Goal: Transaction & Acquisition: Purchase product/service

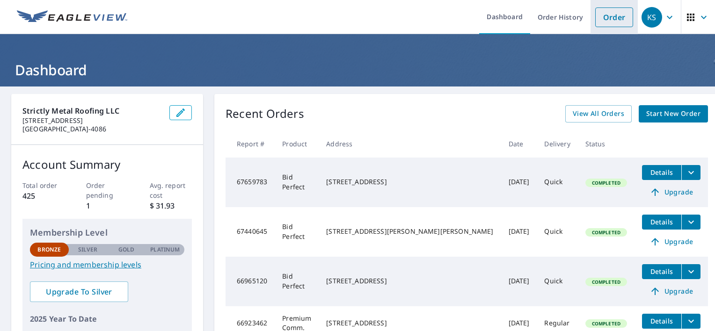
click at [603, 19] on link "Order" at bounding box center [614, 17] width 38 height 20
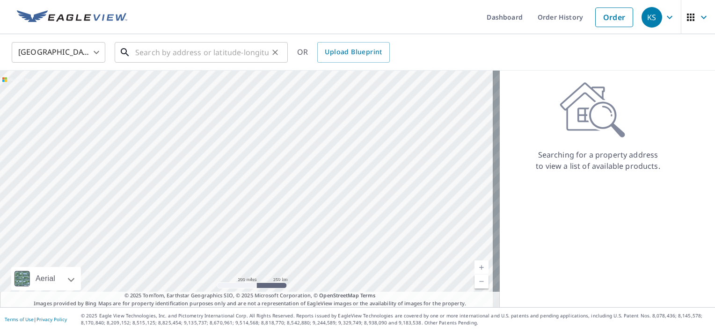
click at [228, 51] on input "text" at bounding box center [201, 52] width 133 height 26
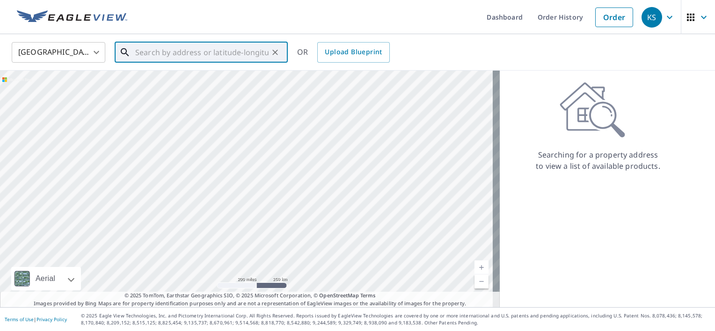
paste input "[STREET_ADDRESS]"
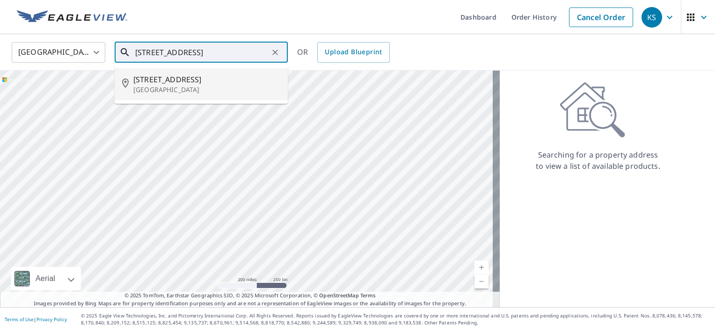
click at [153, 53] on input "[STREET_ADDRESS]" at bounding box center [201, 52] width 133 height 26
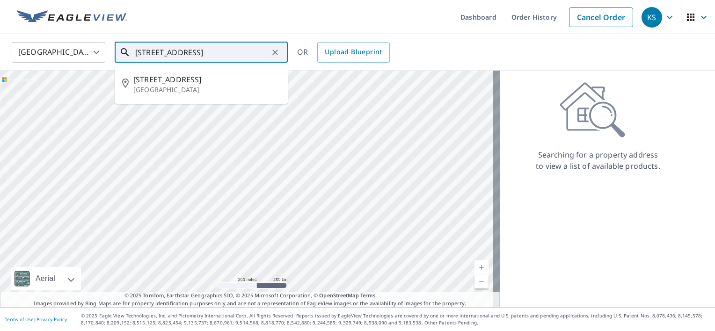
type input "[STREET_ADDRESS]"
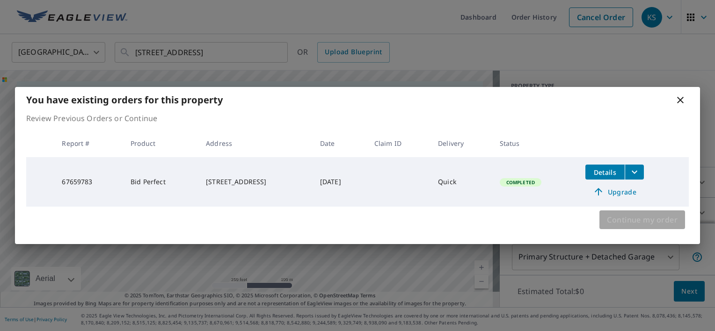
click at [608, 219] on span "Continue my order" at bounding box center [642, 219] width 71 height 13
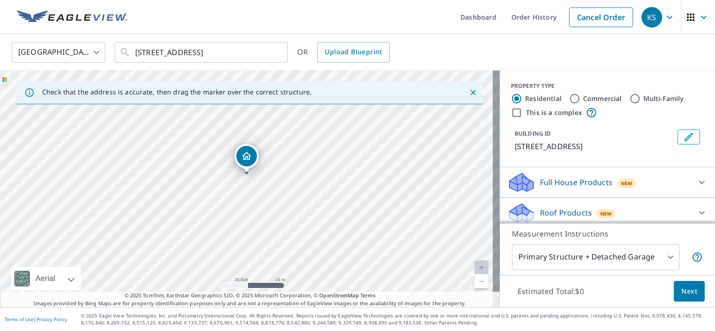
drag, startPoint x: 247, startPoint y: 168, endPoint x: 245, endPoint y: 157, distance: 10.9
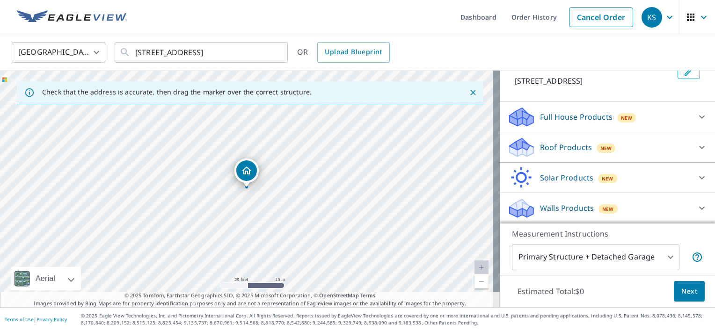
click at [578, 152] on p "Roof Products" at bounding box center [566, 147] width 52 height 11
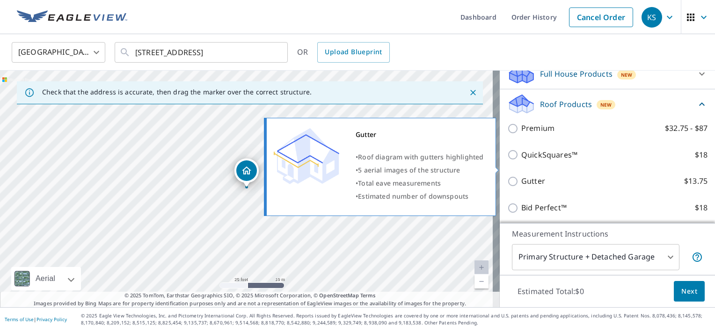
scroll to position [159, 0]
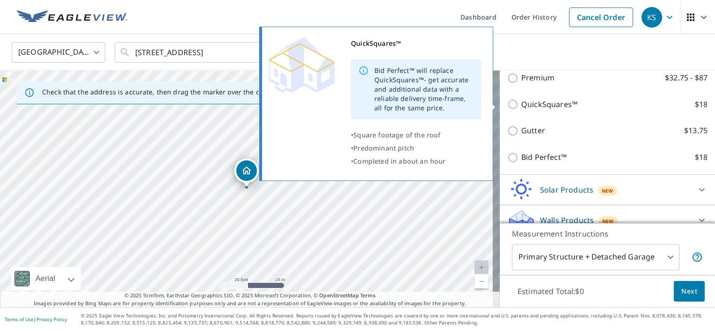
click at [510, 105] on input "QuickSquares™ $18" at bounding box center [514, 104] width 14 height 11
checkbox input "true"
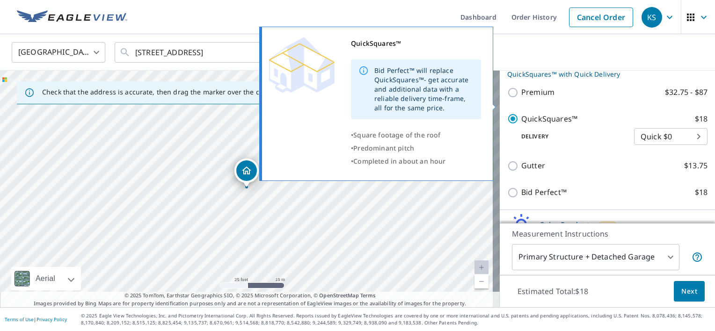
scroll to position [174, 0]
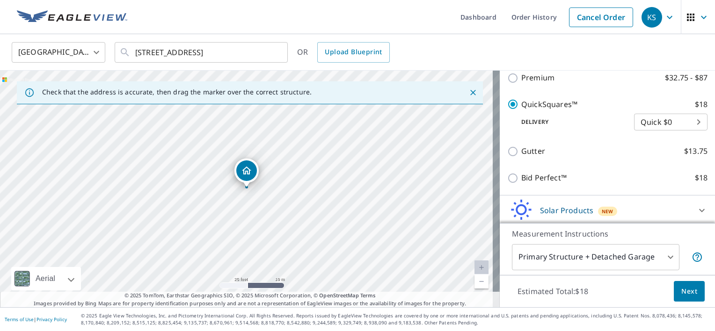
click at [681, 290] on span "Next" at bounding box center [689, 292] width 16 height 12
